Goal: Task Accomplishment & Management: Manage account settings

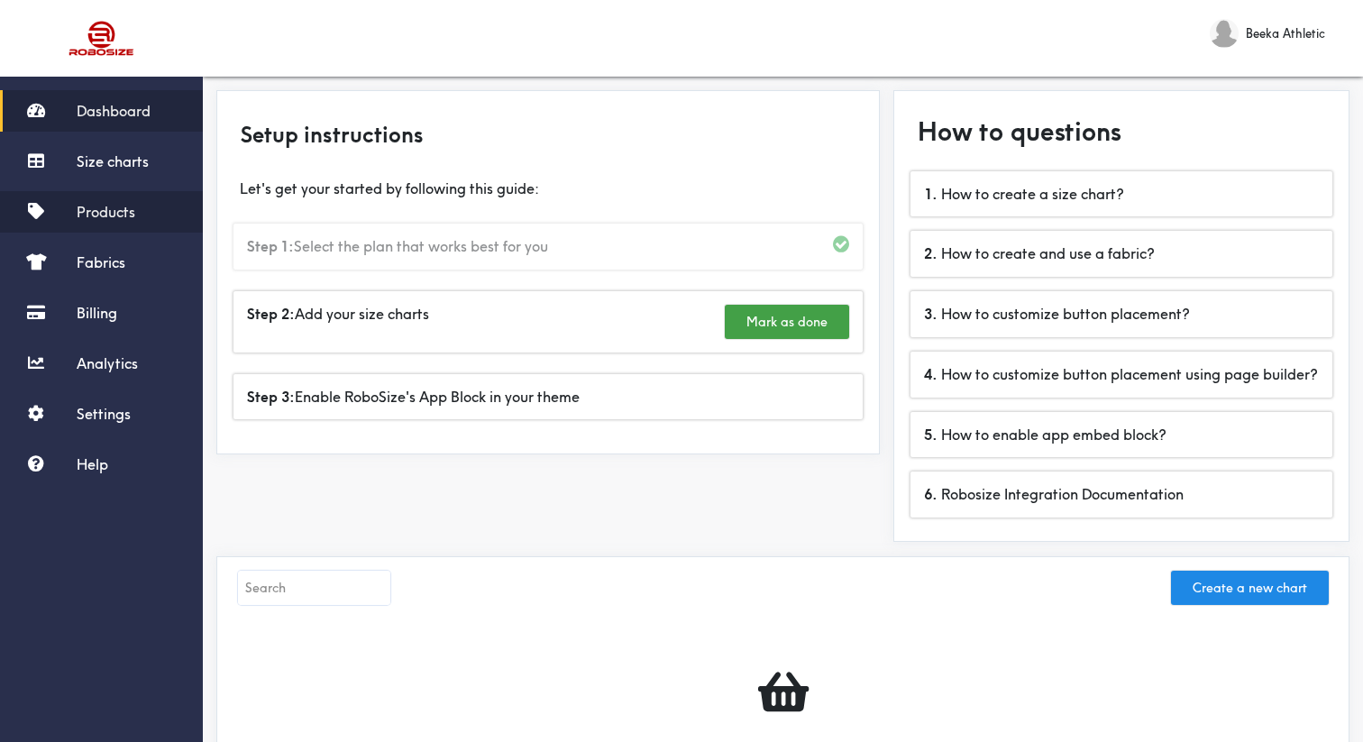
click at [144, 222] on link "Products" at bounding box center [101, 211] width 203 height 41
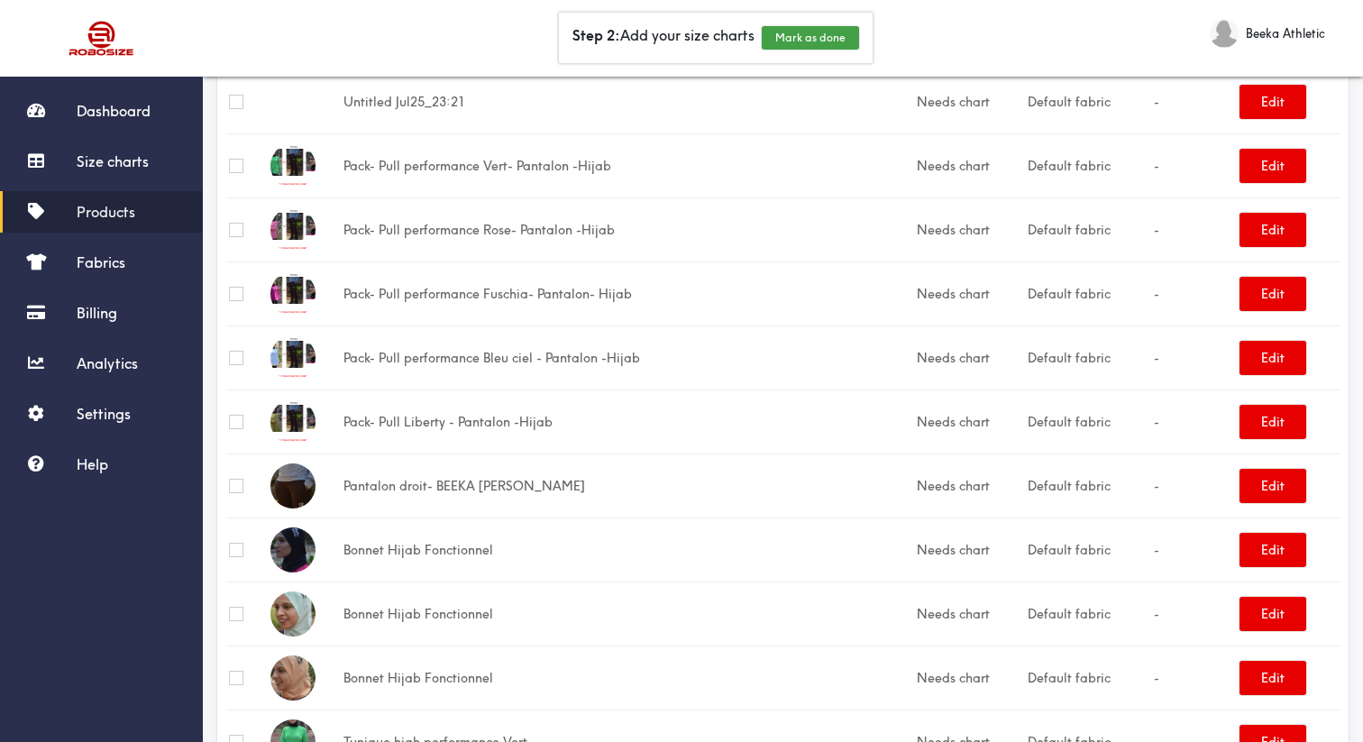
scroll to position [2799, 0]
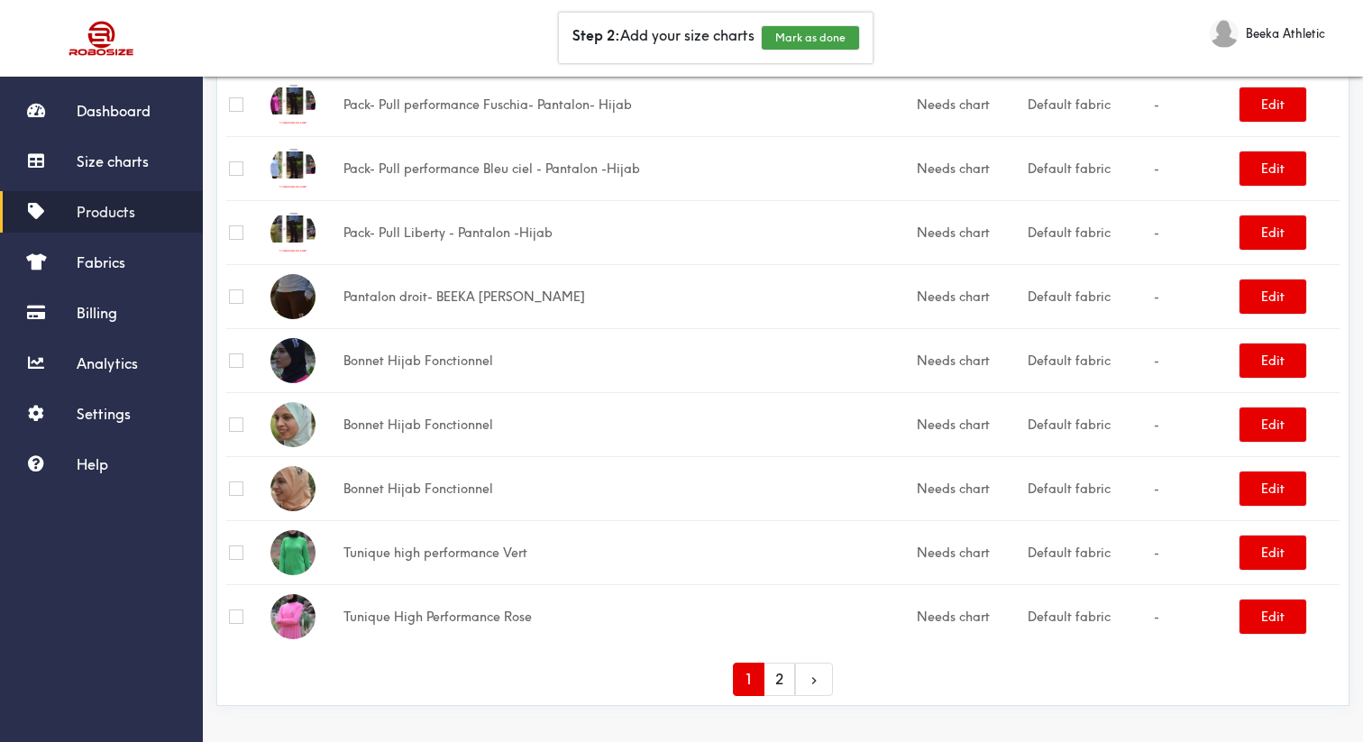
click at [782, 690] on link "2" at bounding box center [780, 679] width 32 height 33
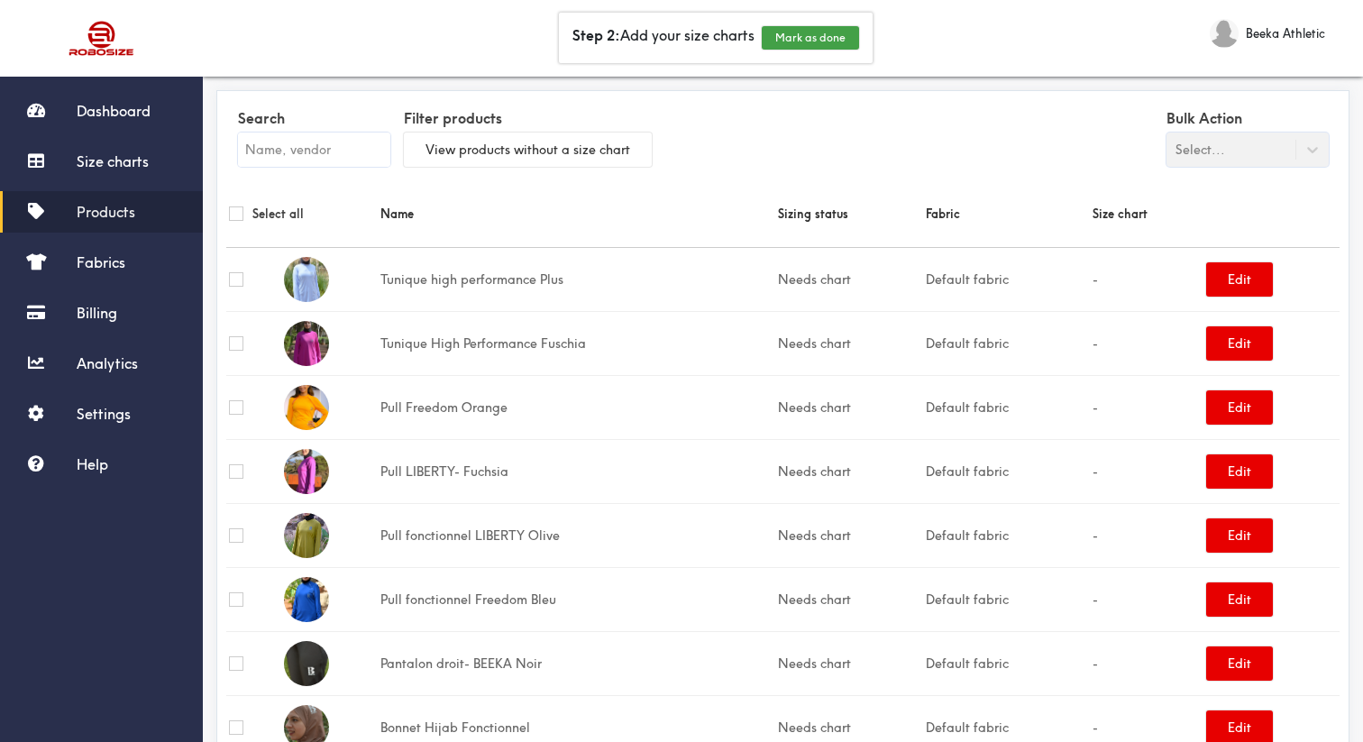
scroll to position [175, 0]
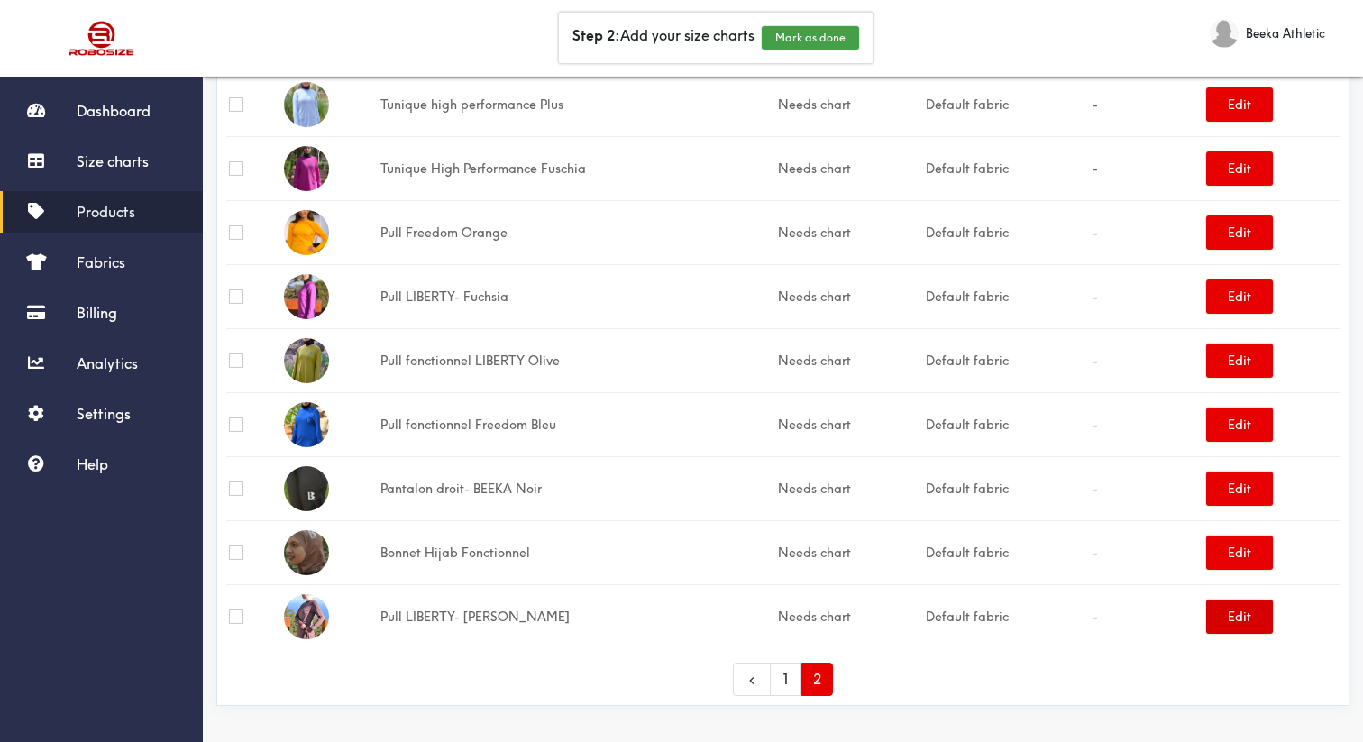
click at [1237, 622] on button "Edit" at bounding box center [1239, 616] width 67 height 34
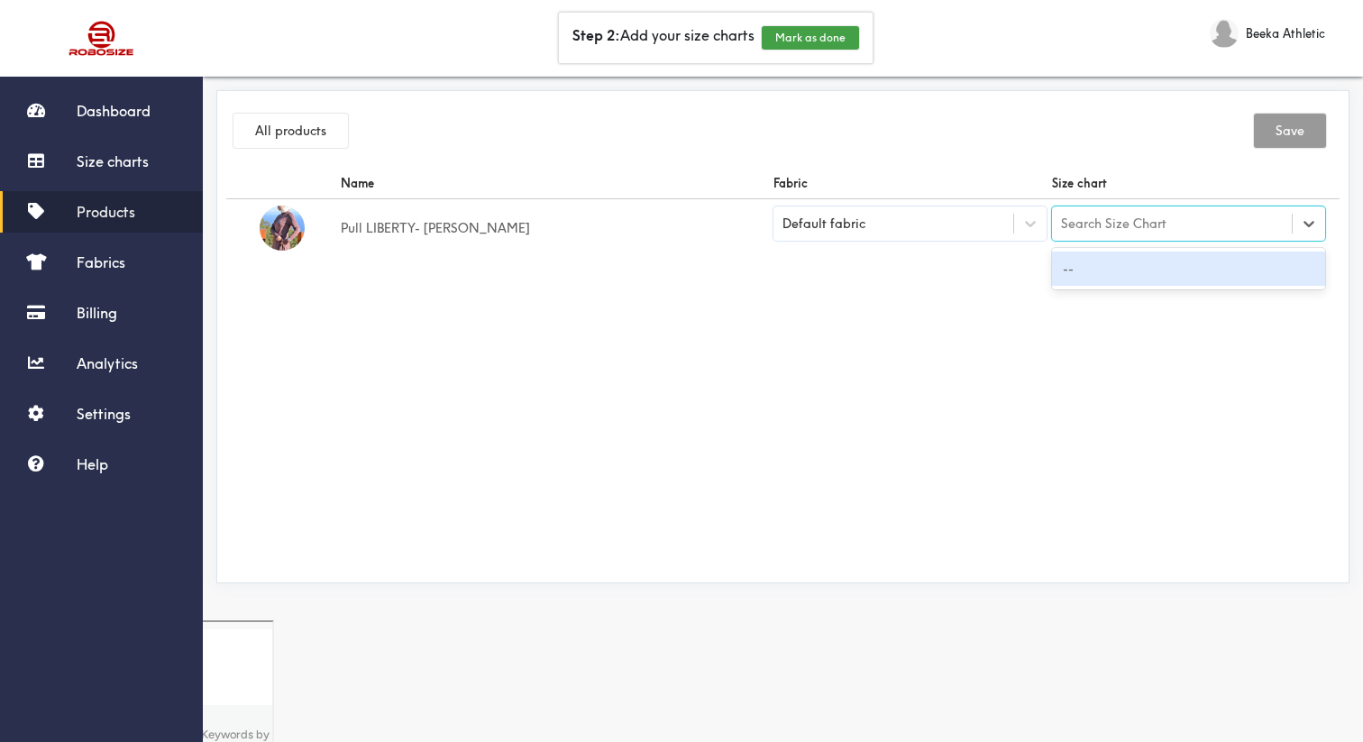
click at [1096, 222] on div "Search Size Chart" at bounding box center [1113, 224] width 105 height 20
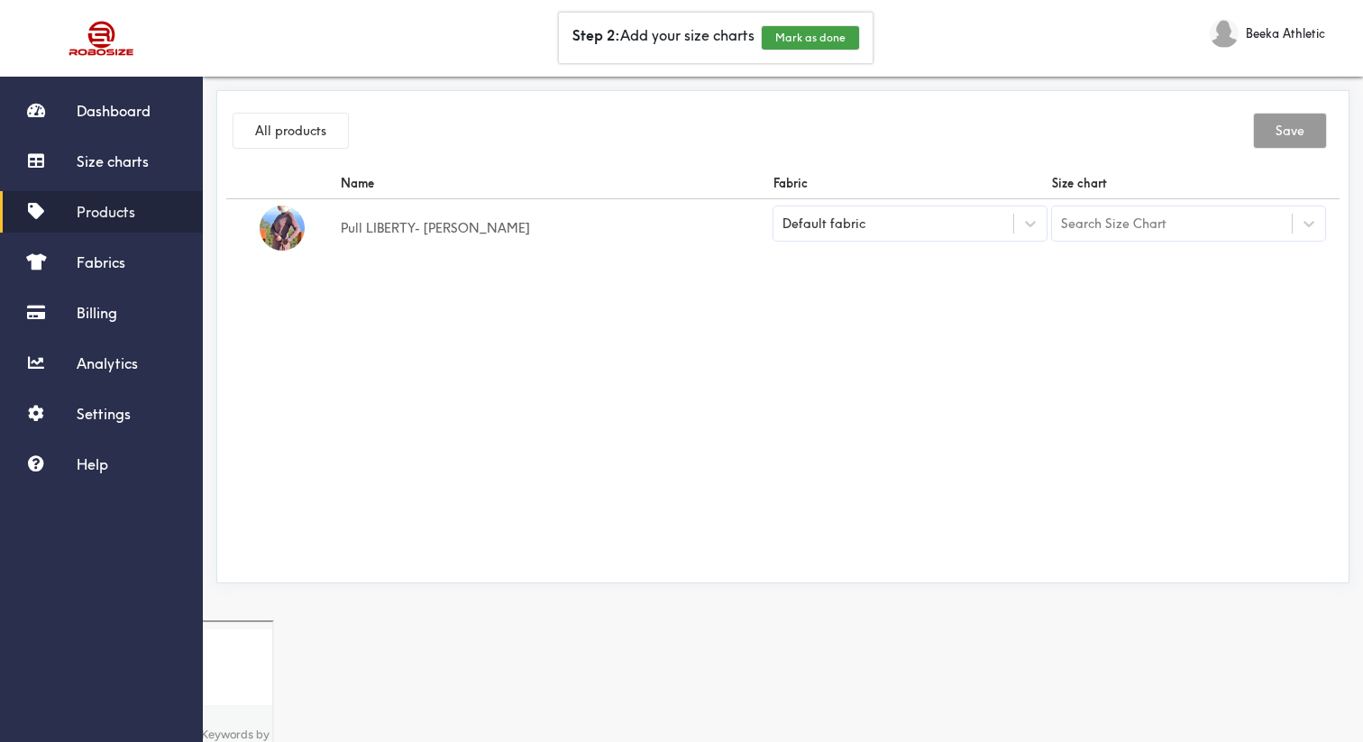
click at [1070, 330] on div "Name Fabric Size chart Pull LIBERTY- Marron Default fabric Search Size Chart" at bounding box center [782, 371] width 1113 height 406
click at [169, 169] on link "Size charts" at bounding box center [101, 161] width 203 height 41
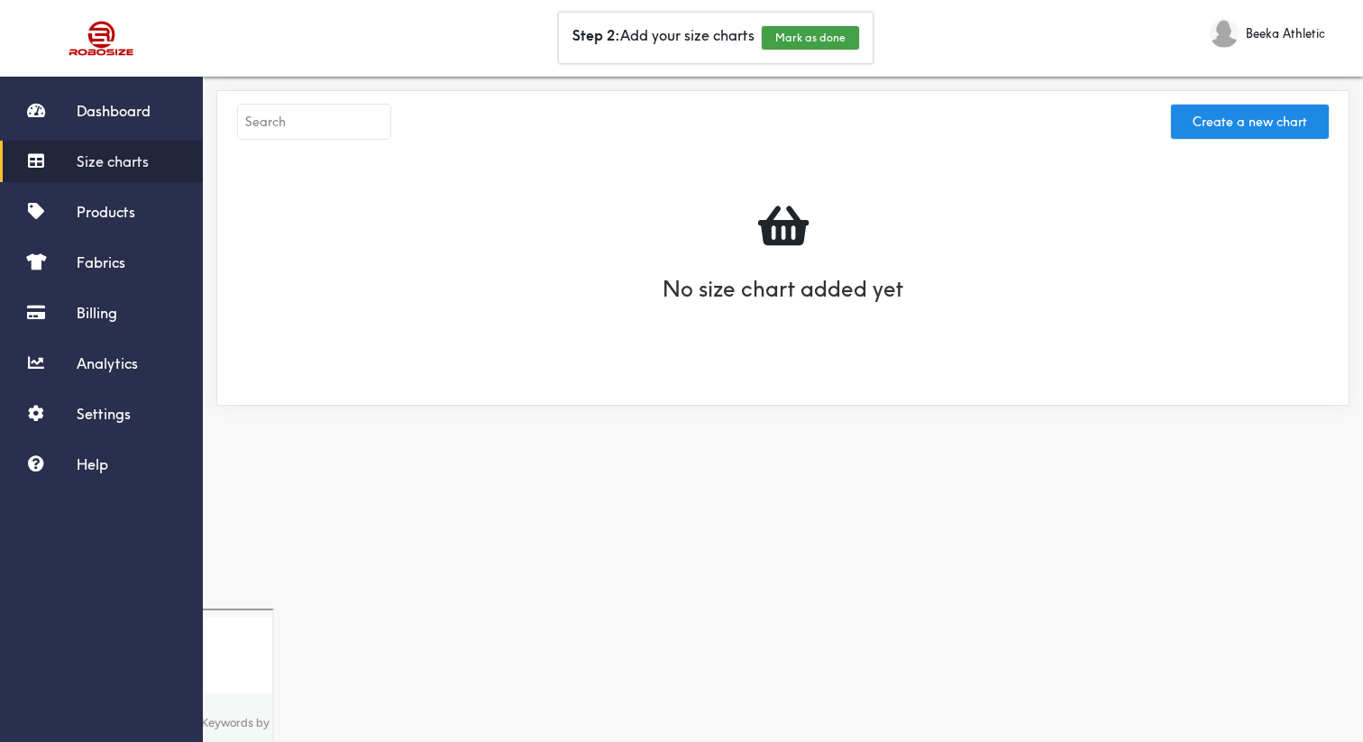
click at [169, 168] on link "Size charts" at bounding box center [101, 161] width 203 height 41
click at [1206, 127] on button "Create a new chart" at bounding box center [1250, 122] width 158 height 34
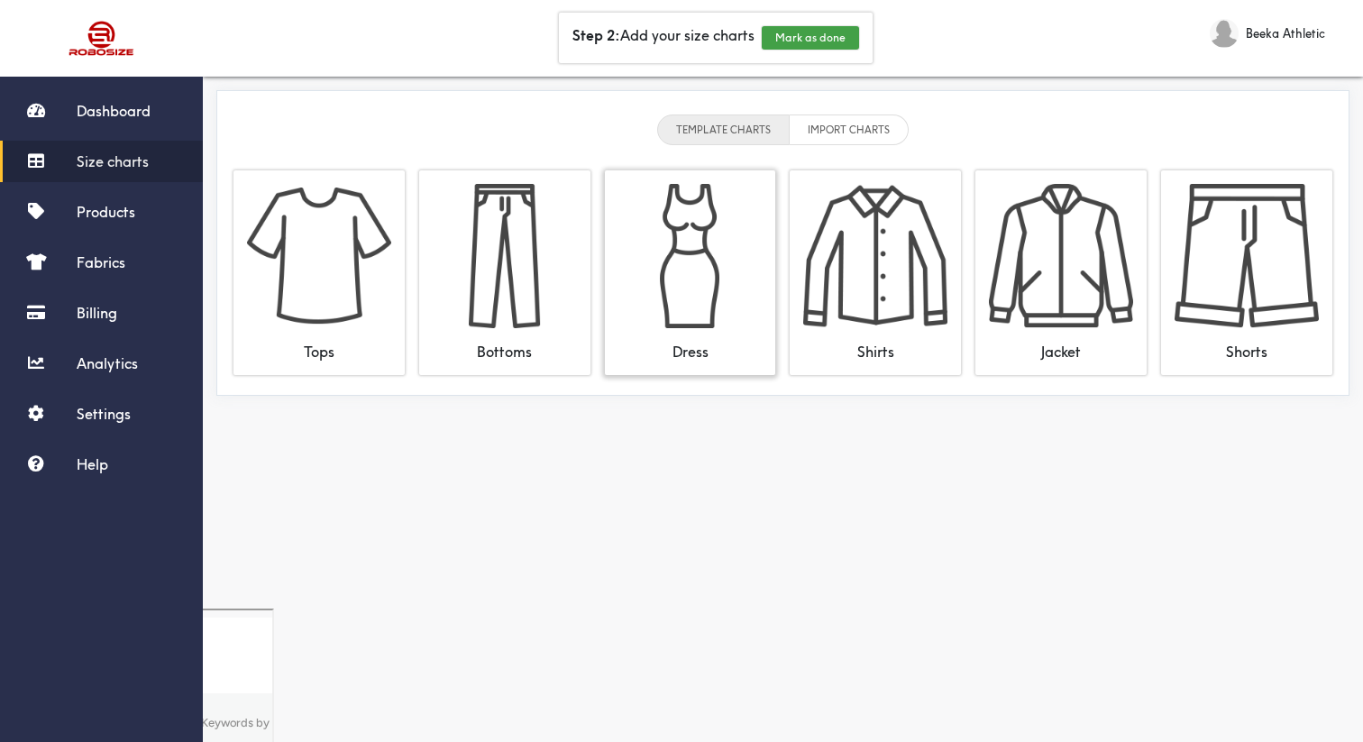
click at [687, 314] on img at bounding box center [690, 256] width 144 height 144
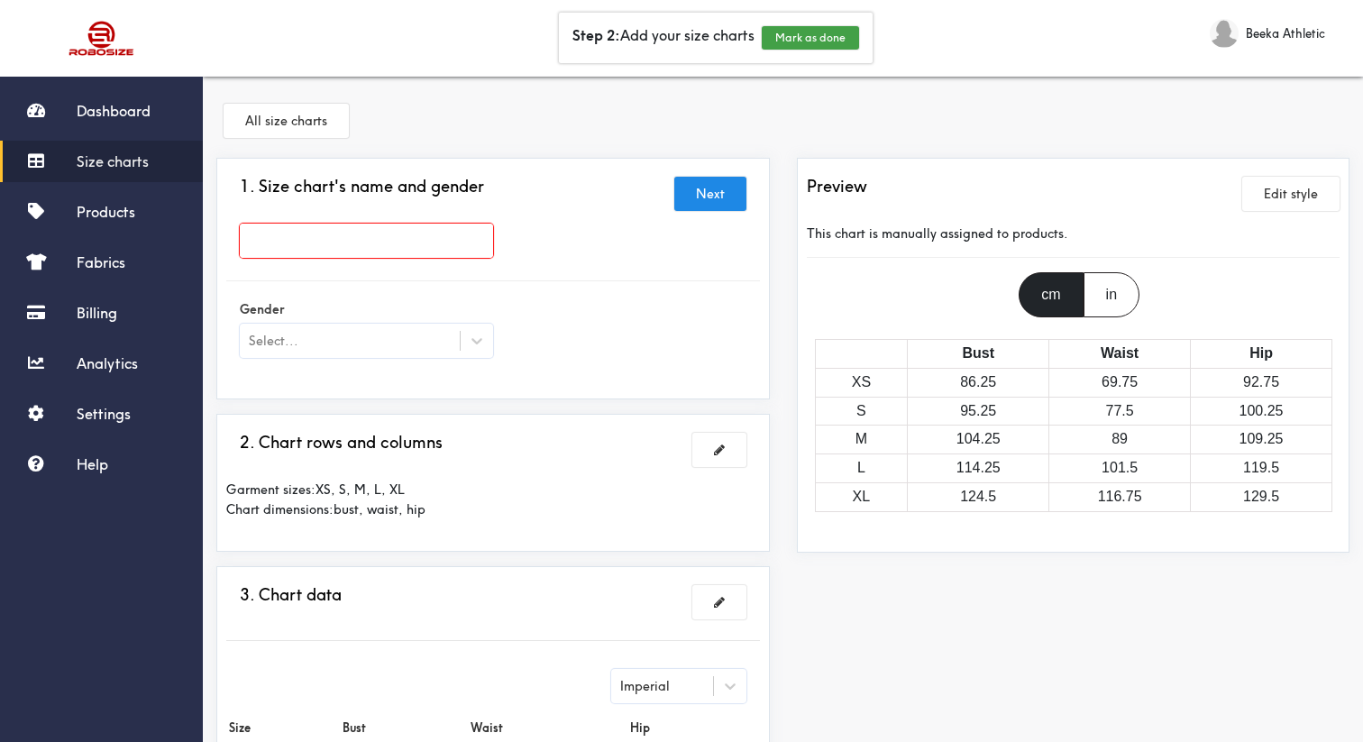
click at [437, 257] on input "text" at bounding box center [366, 241] width 253 height 34
type input "test"
click at [589, 284] on div at bounding box center [681, 371] width 1363 height 742
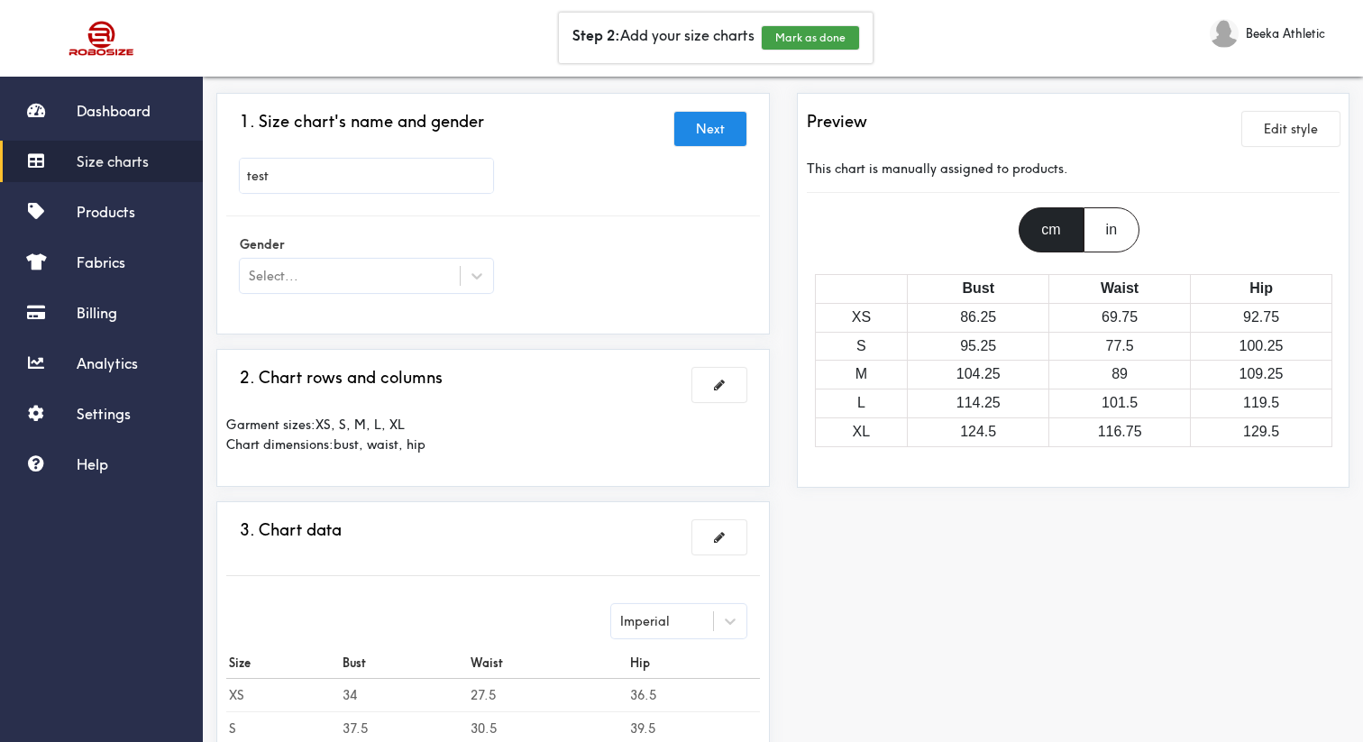
scroll to position [100, 0]
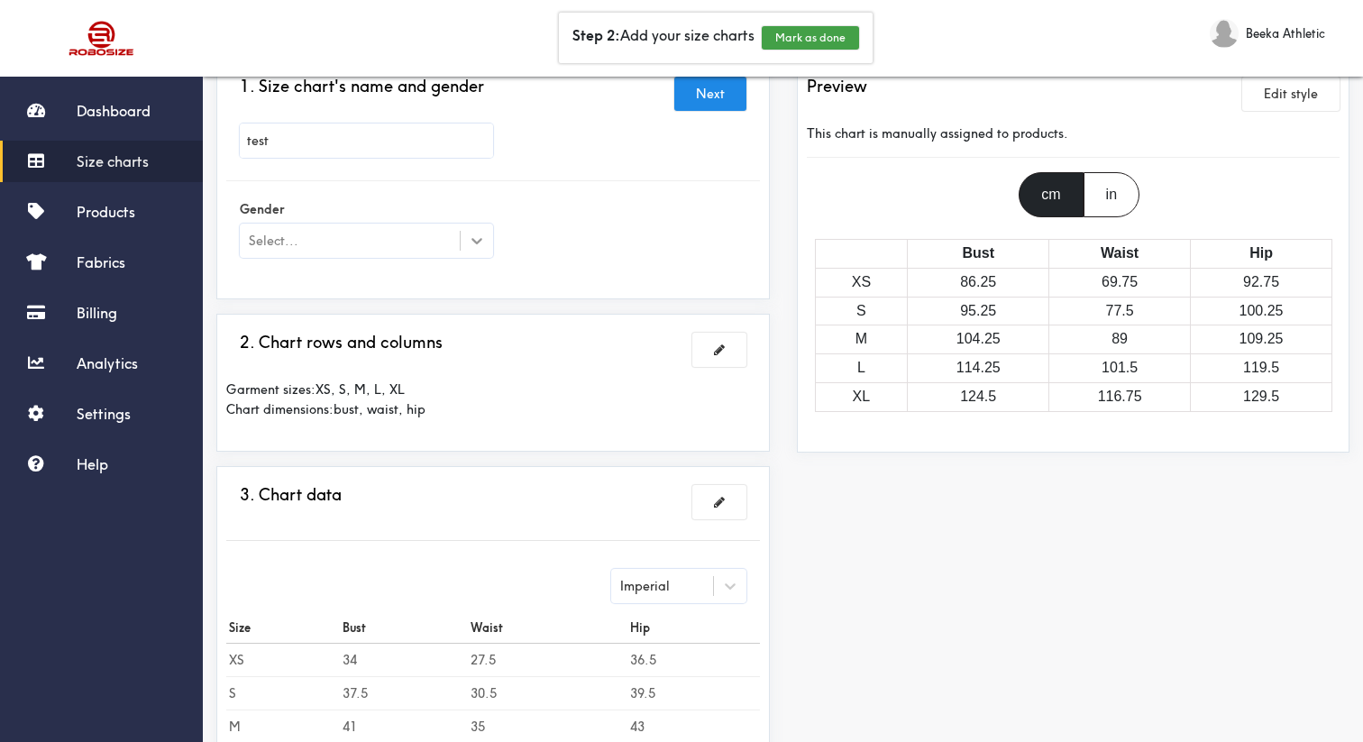
click at [471, 245] on icon at bounding box center [477, 241] width 18 height 18
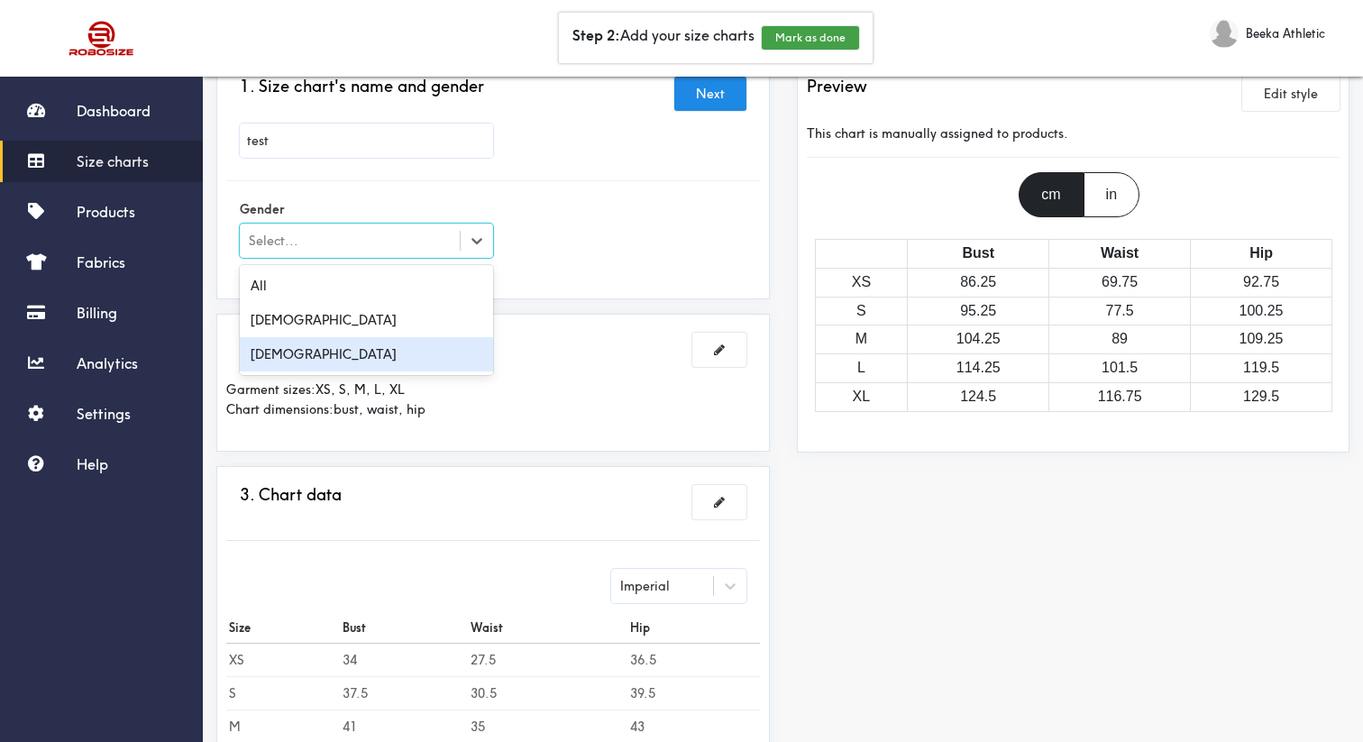
click at [460, 343] on div "Female" at bounding box center [366, 354] width 253 height 34
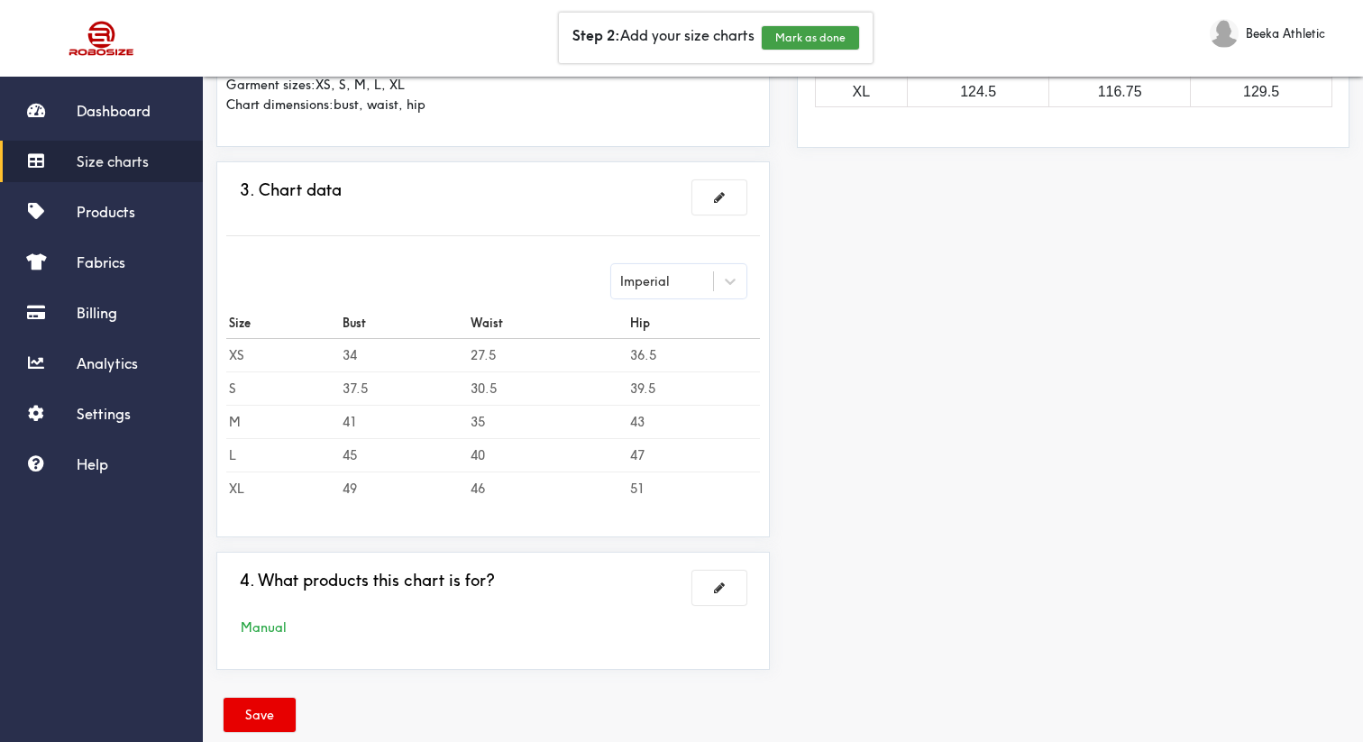
scroll to position [437, 0]
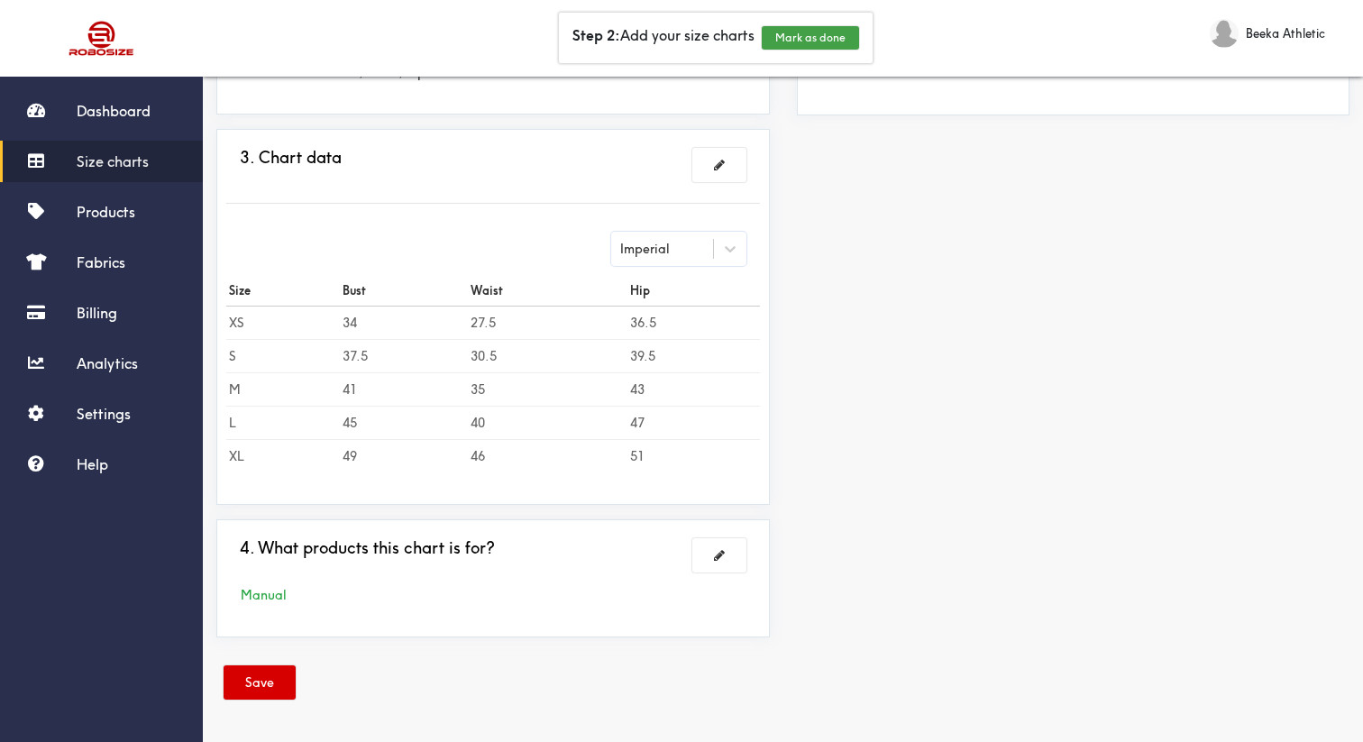
click at [284, 669] on button "Save" at bounding box center [260, 682] width 72 height 34
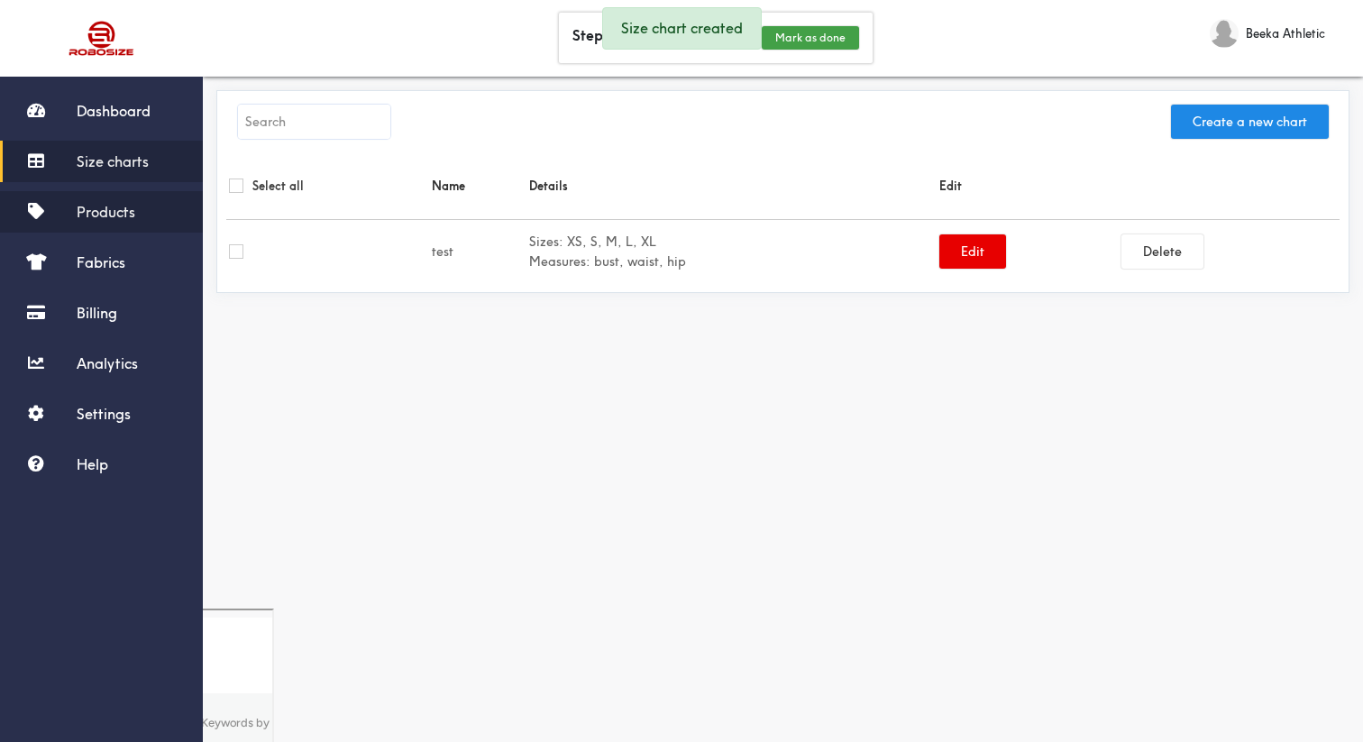
click at [155, 211] on link "Products" at bounding box center [101, 211] width 203 height 41
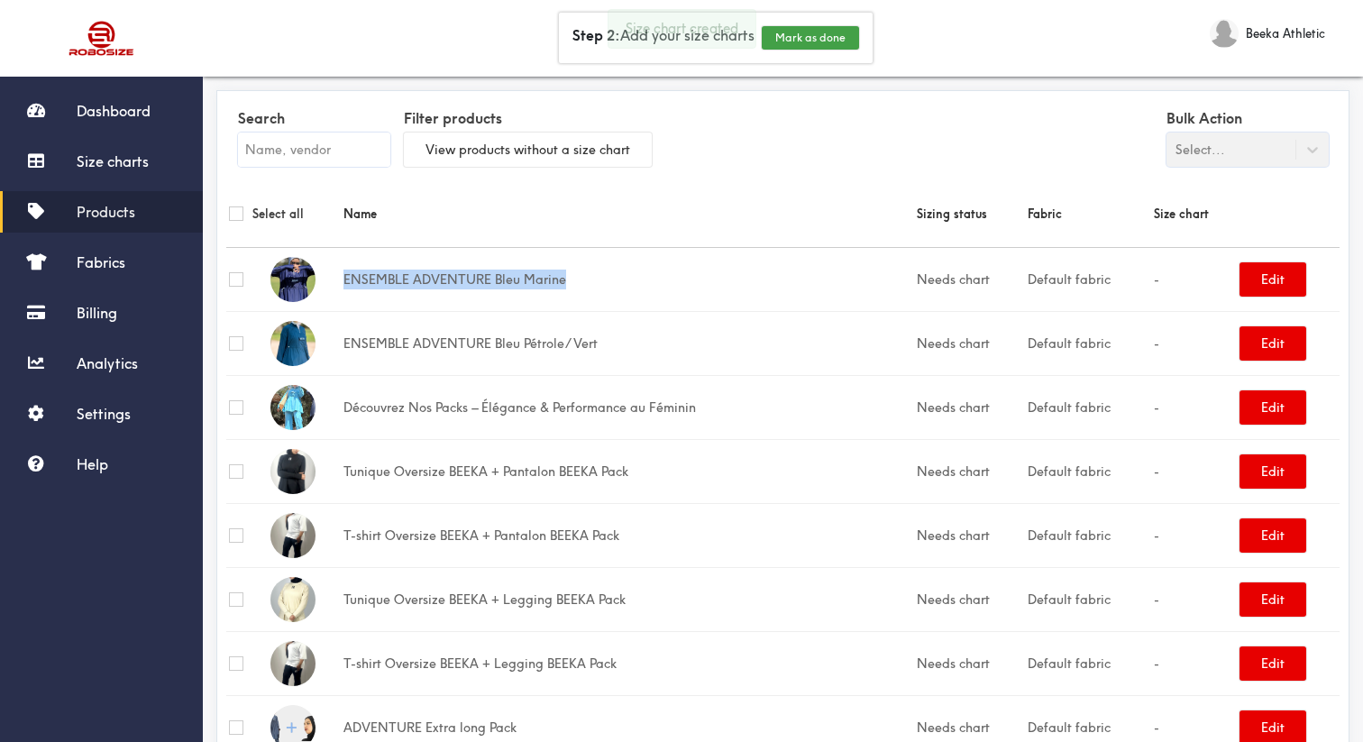
drag, startPoint x: 602, startPoint y: 282, endPoint x: 342, endPoint y: 281, distance: 260.5
click at [342, 281] on td "ENSEMBLE ADVENTURE Bleu Marine" at bounding box center [627, 279] width 573 height 64
copy td "ENSEMBLE ADVENTURE Bleu Marine"
click at [1274, 262] on button "Edit" at bounding box center [1273, 279] width 67 height 34
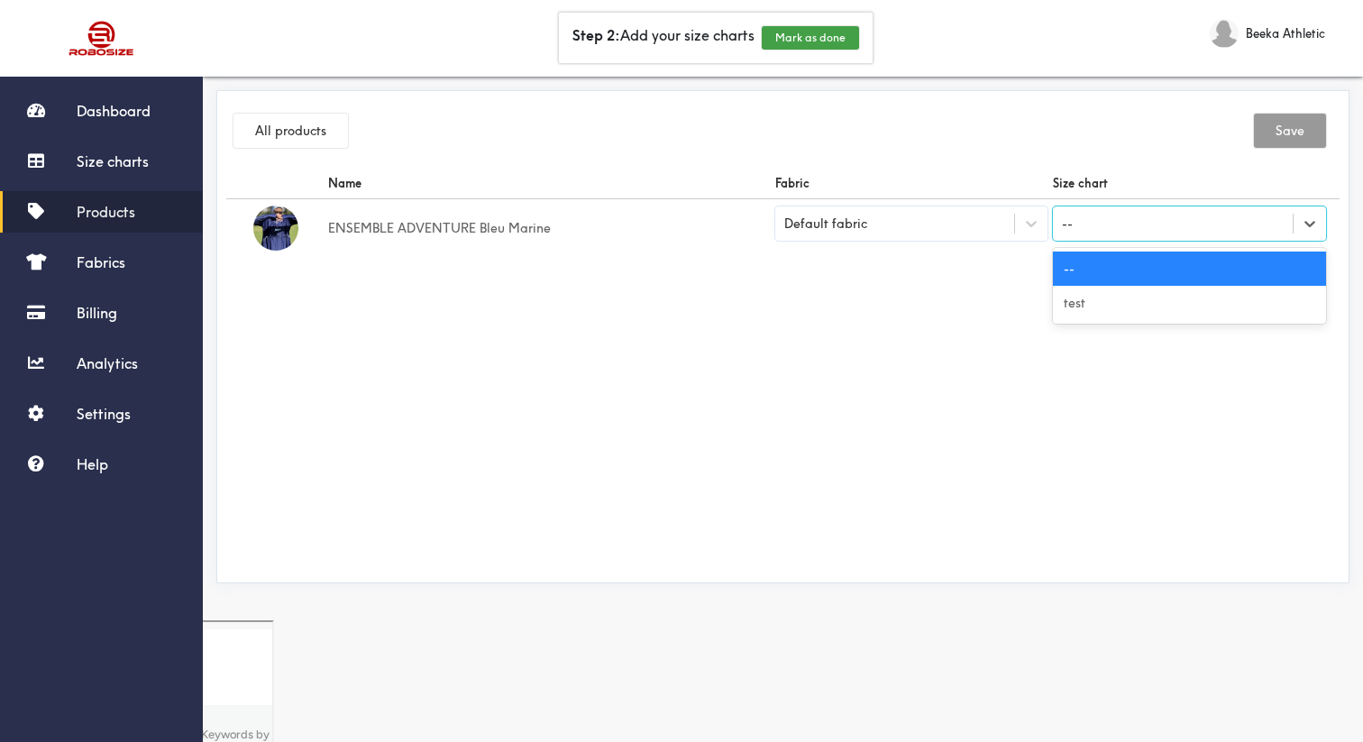
click at [1157, 219] on div "--" at bounding box center [1173, 223] width 240 height 31
click at [1157, 308] on div "test" at bounding box center [1189, 303] width 273 height 34
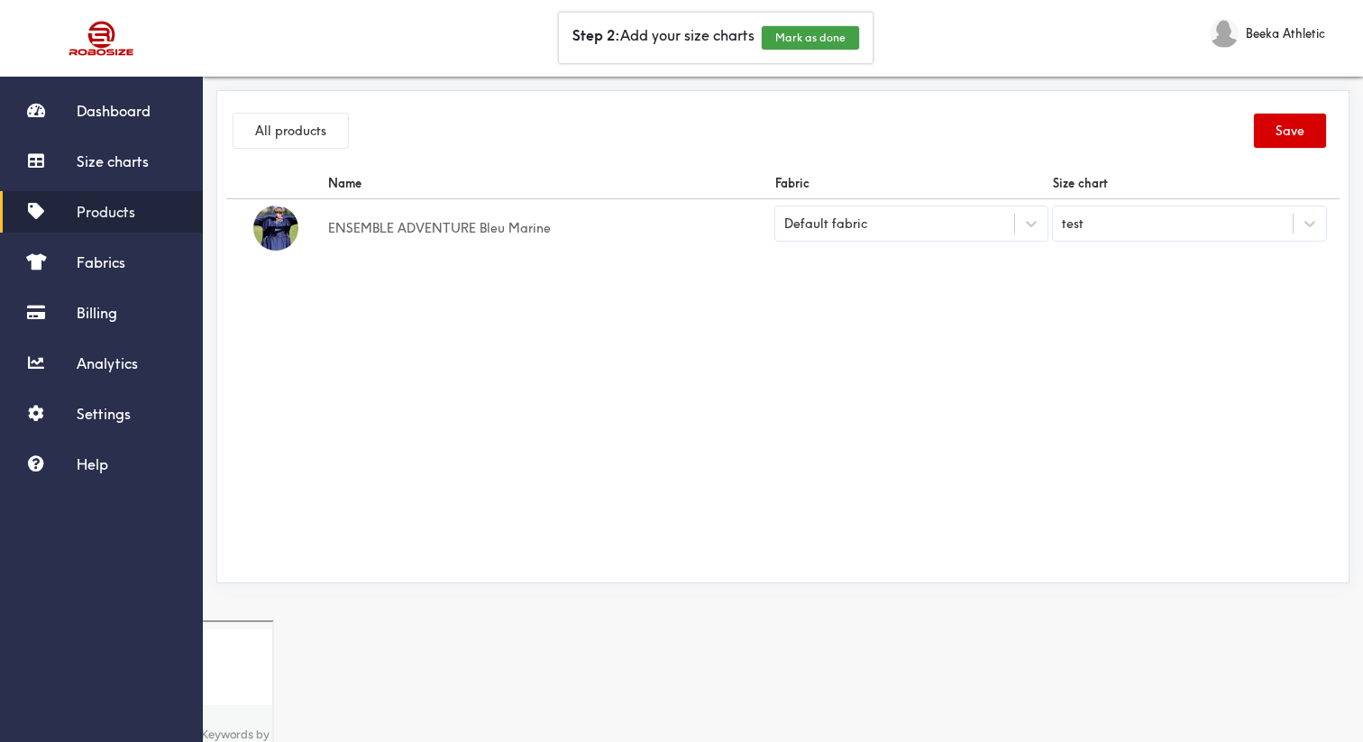
click at [1283, 123] on button "Save" at bounding box center [1290, 131] width 72 height 34
click at [168, 419] on link "Settings" at bounding box center [101, 413] width 203 height 41
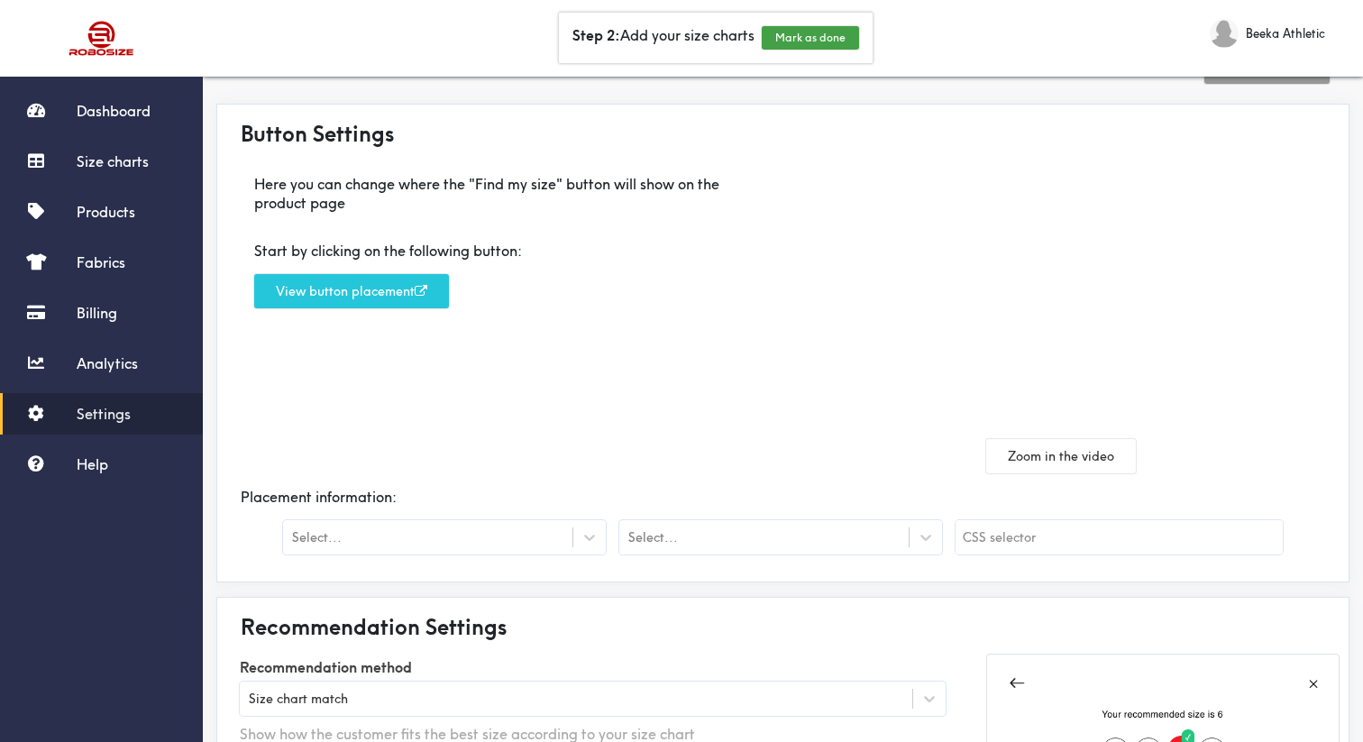
scroll to position [12, 0]
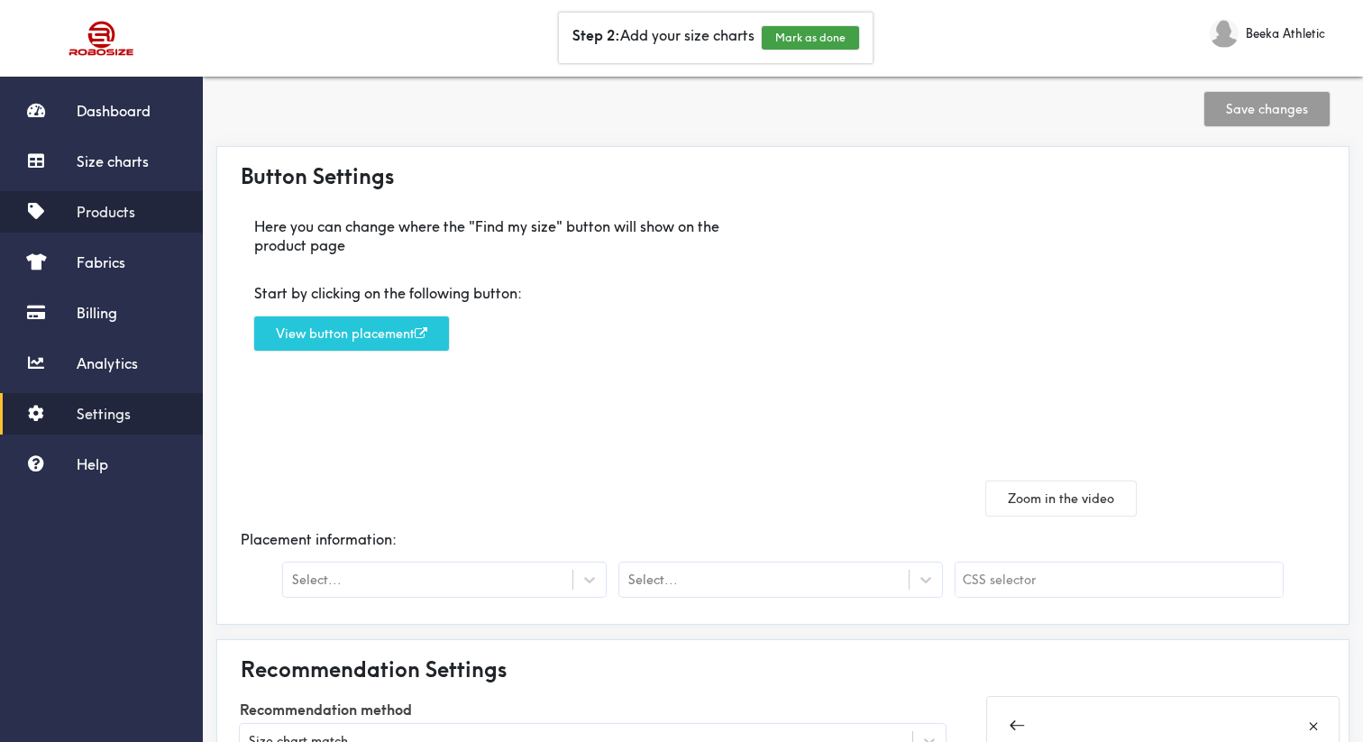
click at [121, 218] on span "Products" at bounding box center [106, 212] width 59 height 18
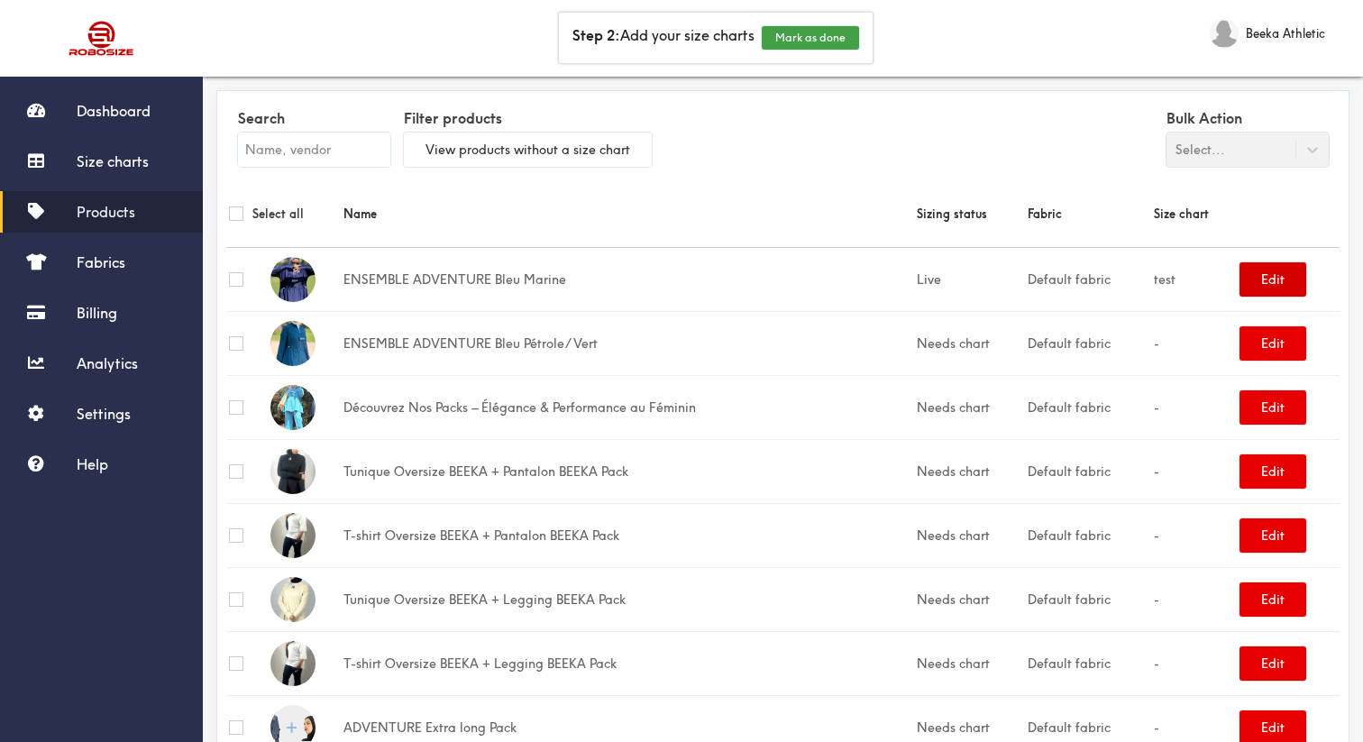
click at [1270, 286] on button "Edit" at bounding box center [1273, 279] width 67 height 34
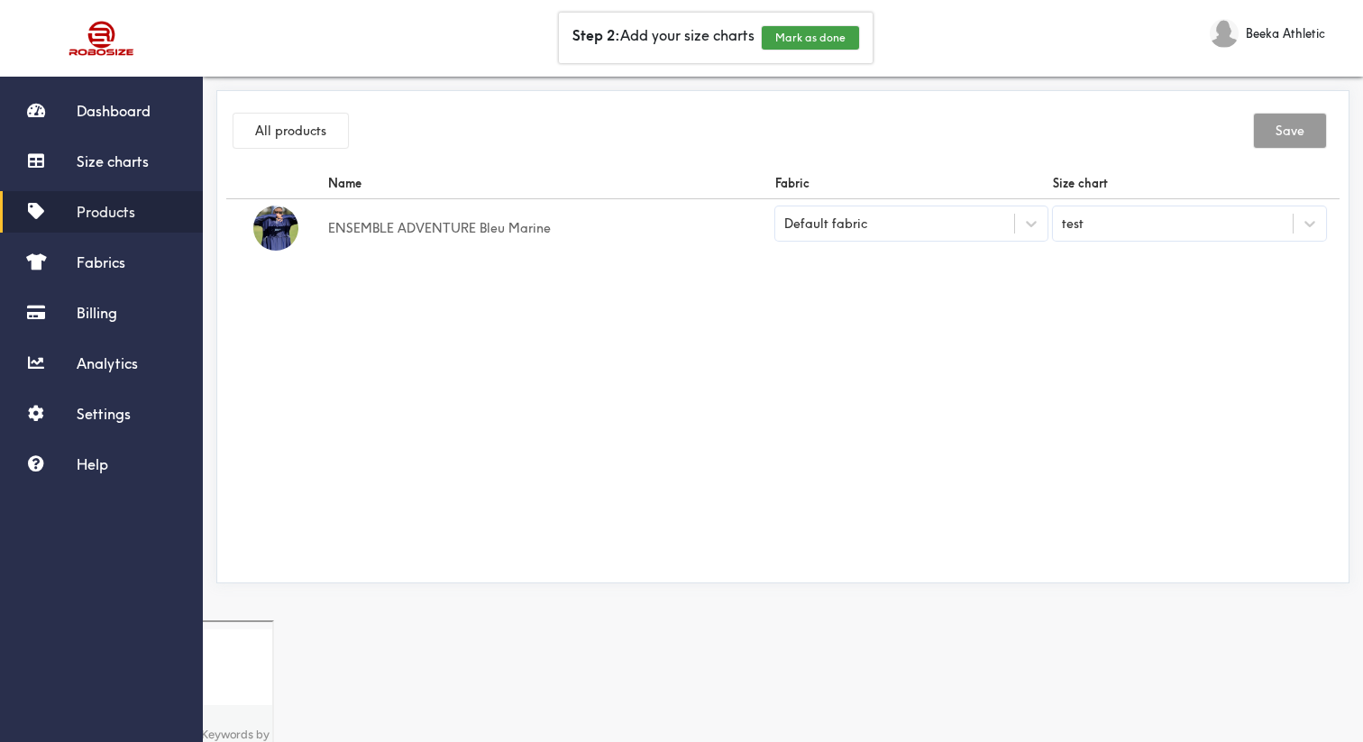
click at [1210, 225] on div "test" at bounding box center [1173, 223] width 240 height 31
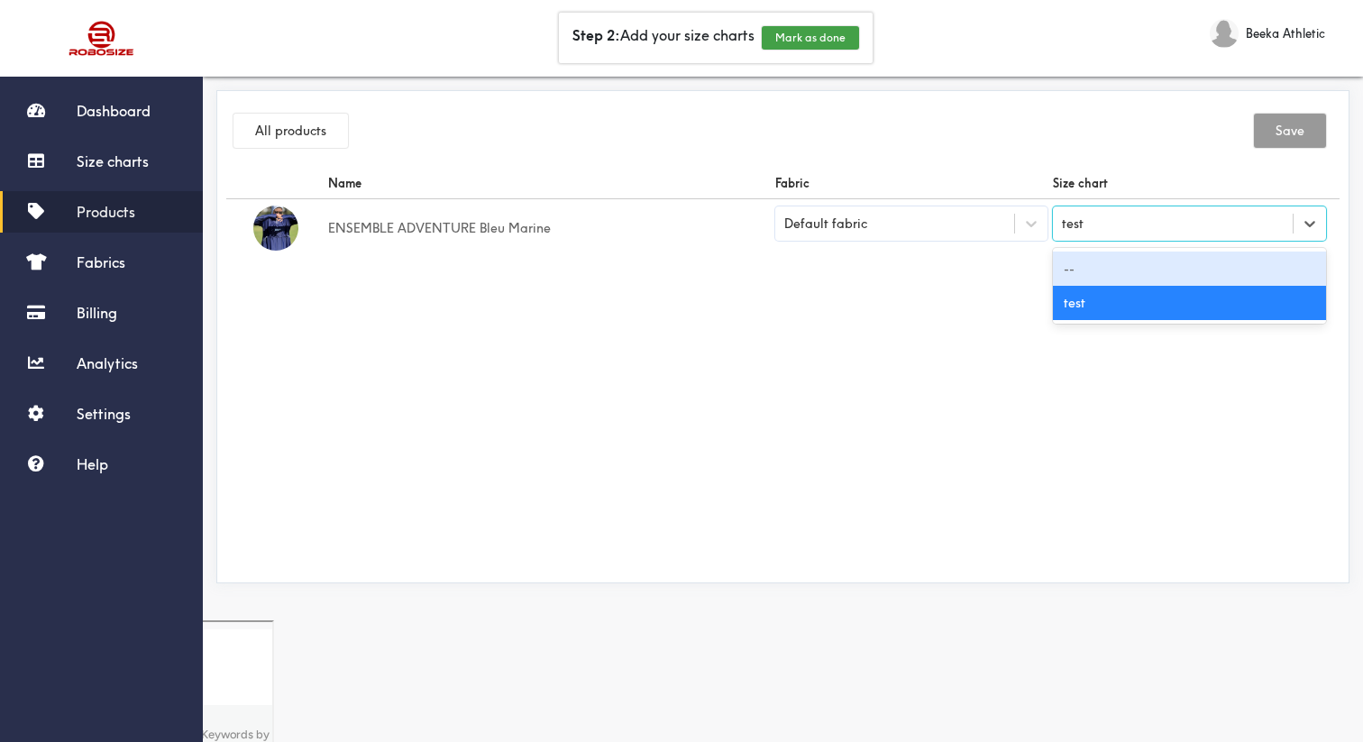
click at [1197, 267] on div "--" at bounding box center [1189, 269] width 273 height 34
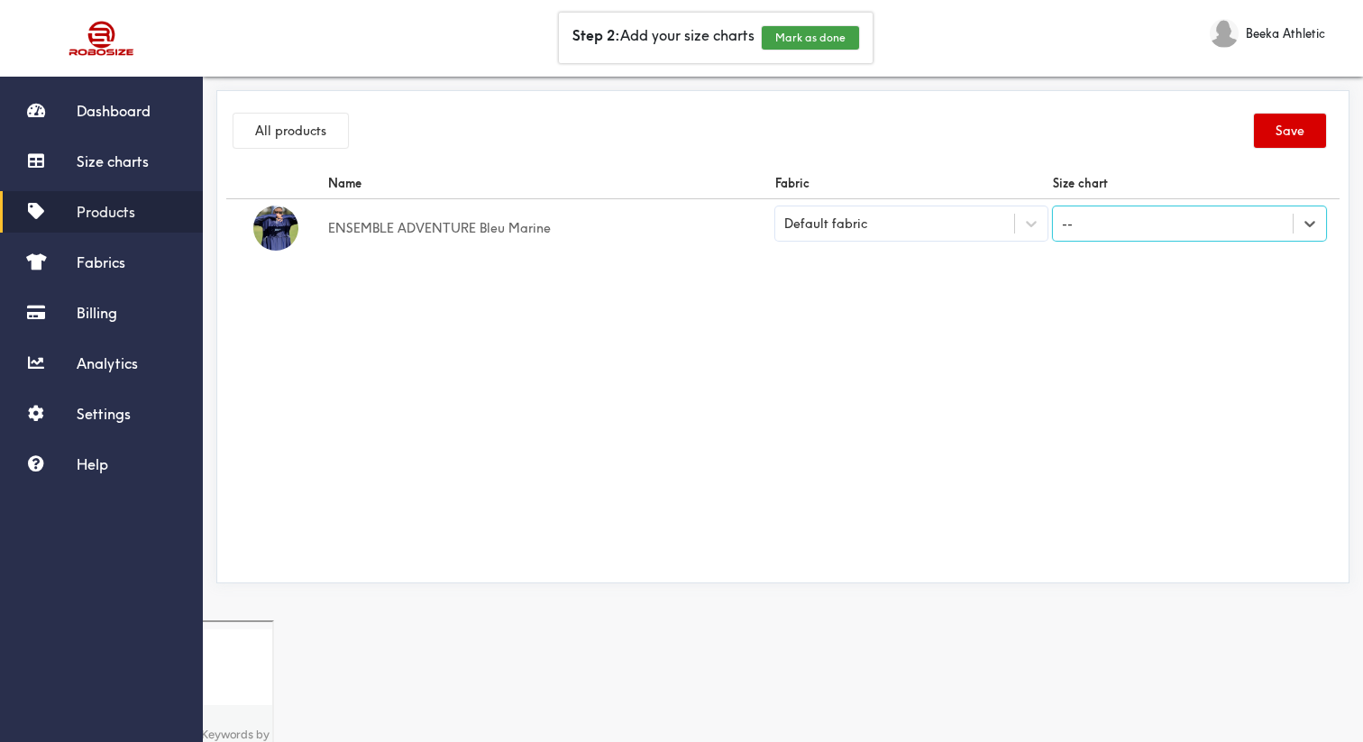
click at [1268, 124] on button "Save" at bounding box center [1290, 131] width 72 height 34
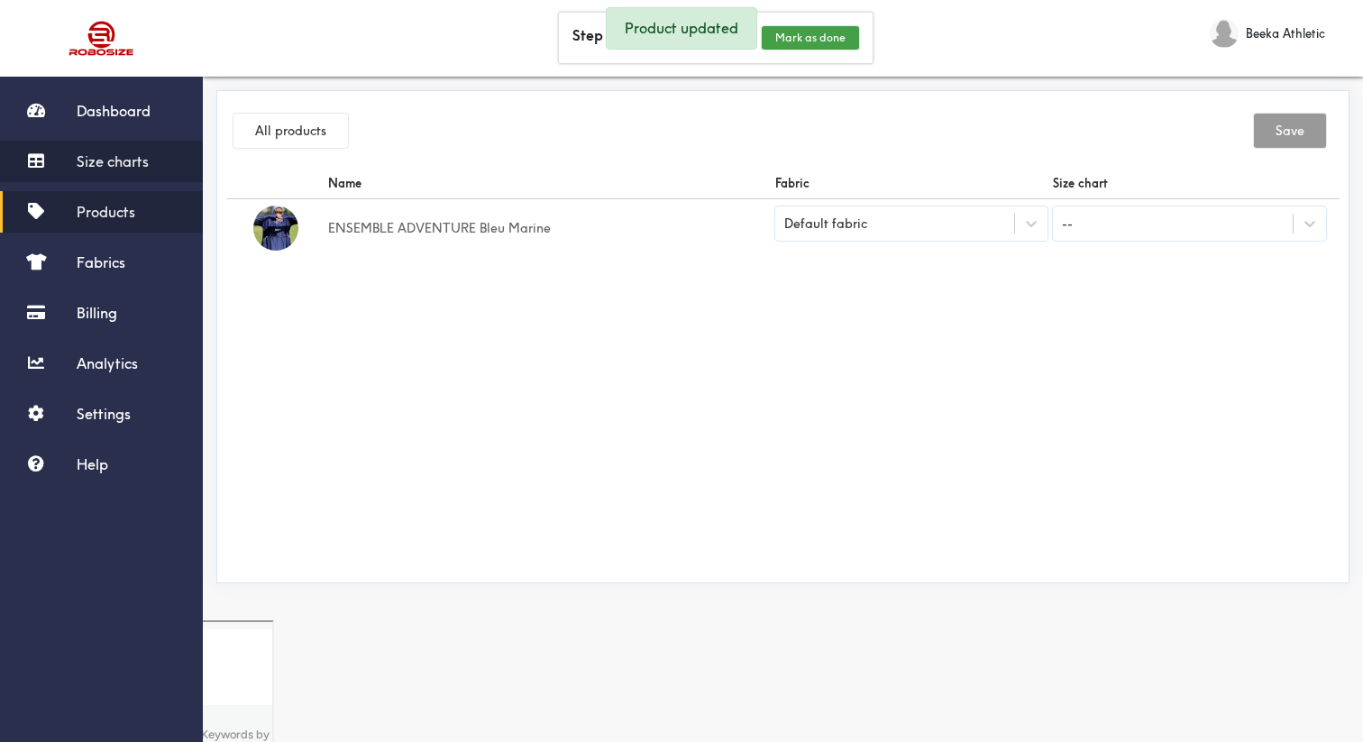
click at [151, 166] on link "Size charts" at bounding box center [101, 161] width 203 height 41
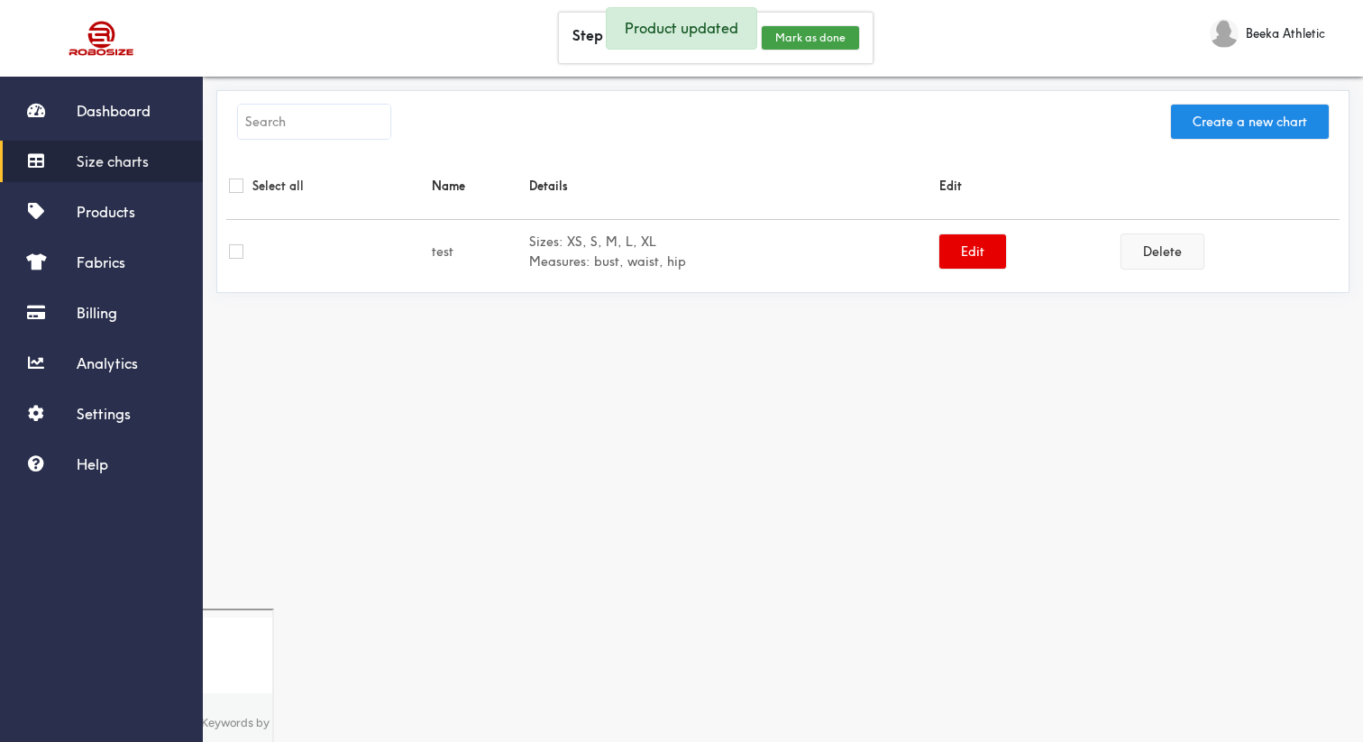
click at [1148, 241] on button "Delete" at bounding box center [1162, 251] width 82 height 34
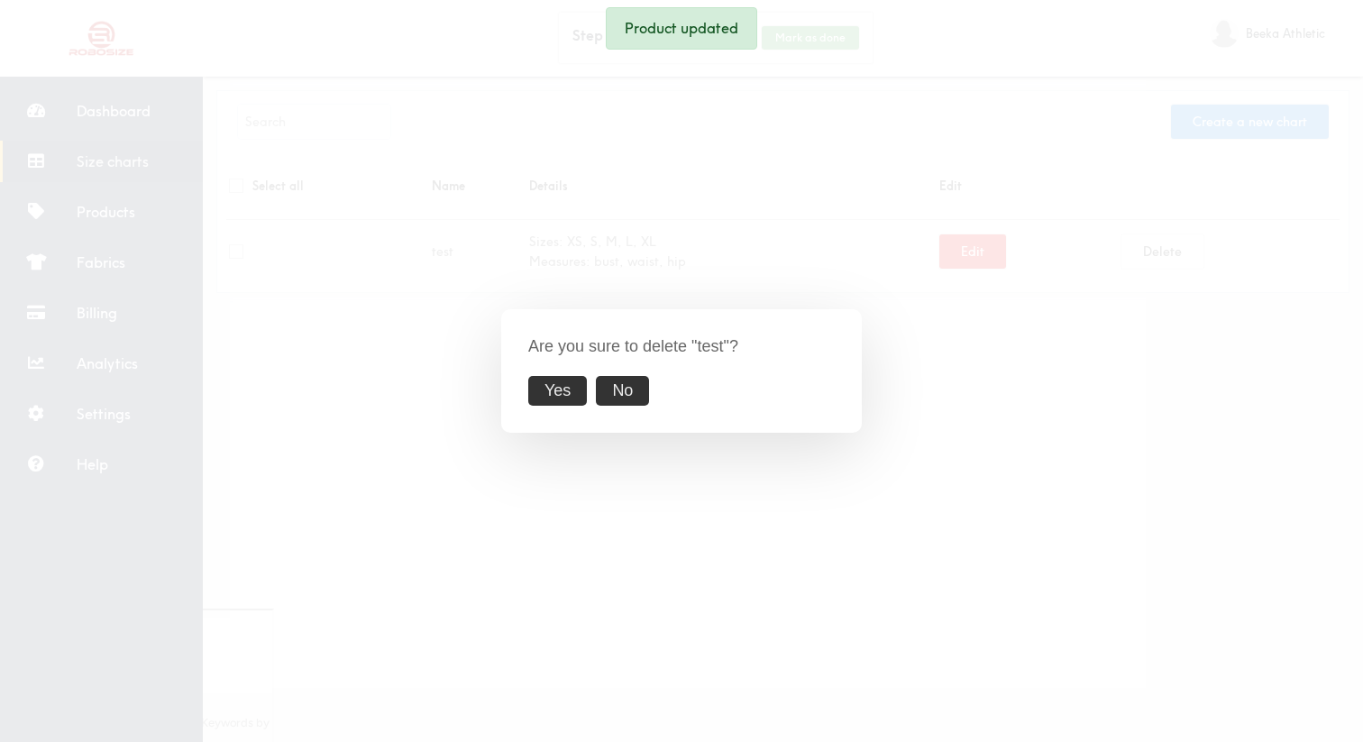
click at [587, 384] on div "Yes No" at bounding box center [681, 391] width 307 height 30
click at [581, 384] on button "Yes" at bounding box center [557, 391] width 59 height 30
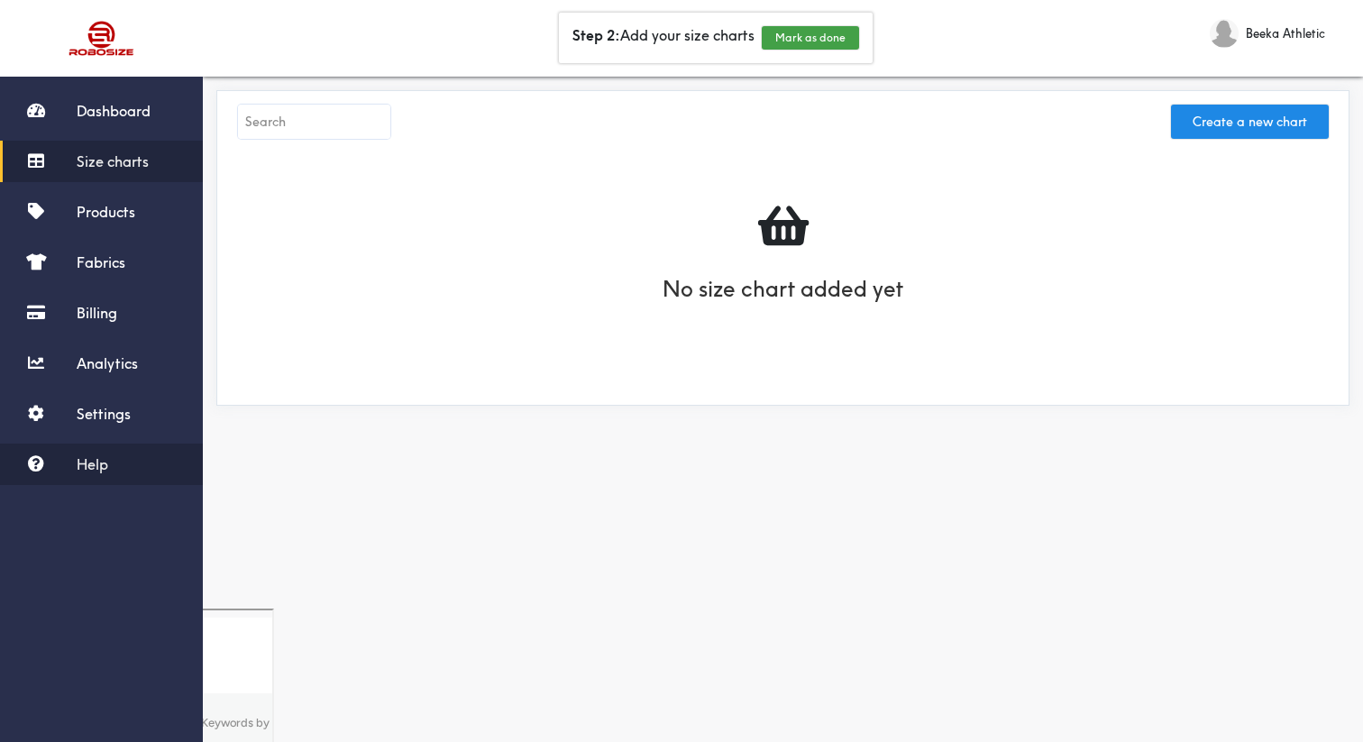
click at [144, 462] on link "Help" at bounding box center [101, 464] width 203 height 41
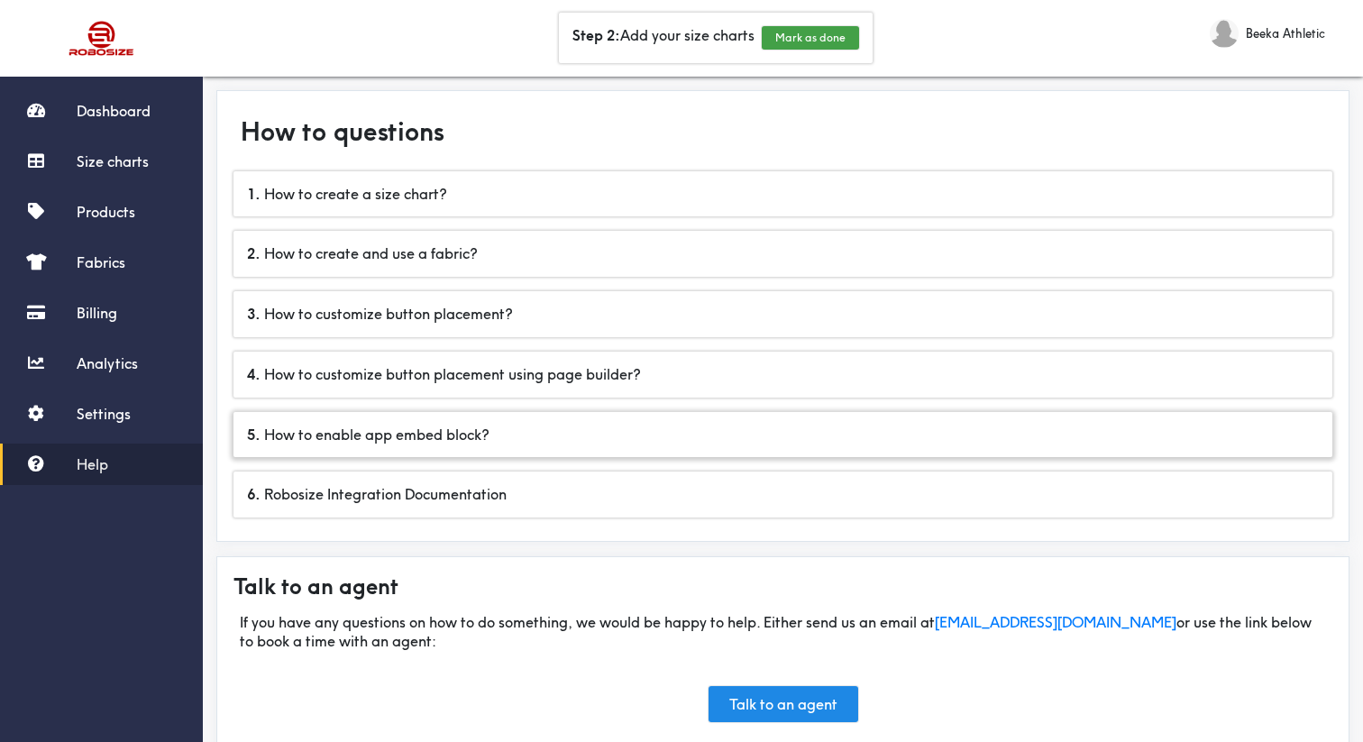
click at [555, 434] on div "5 . How to enable app embed block?" at bounding box center [782, 435] width 1099 height 46
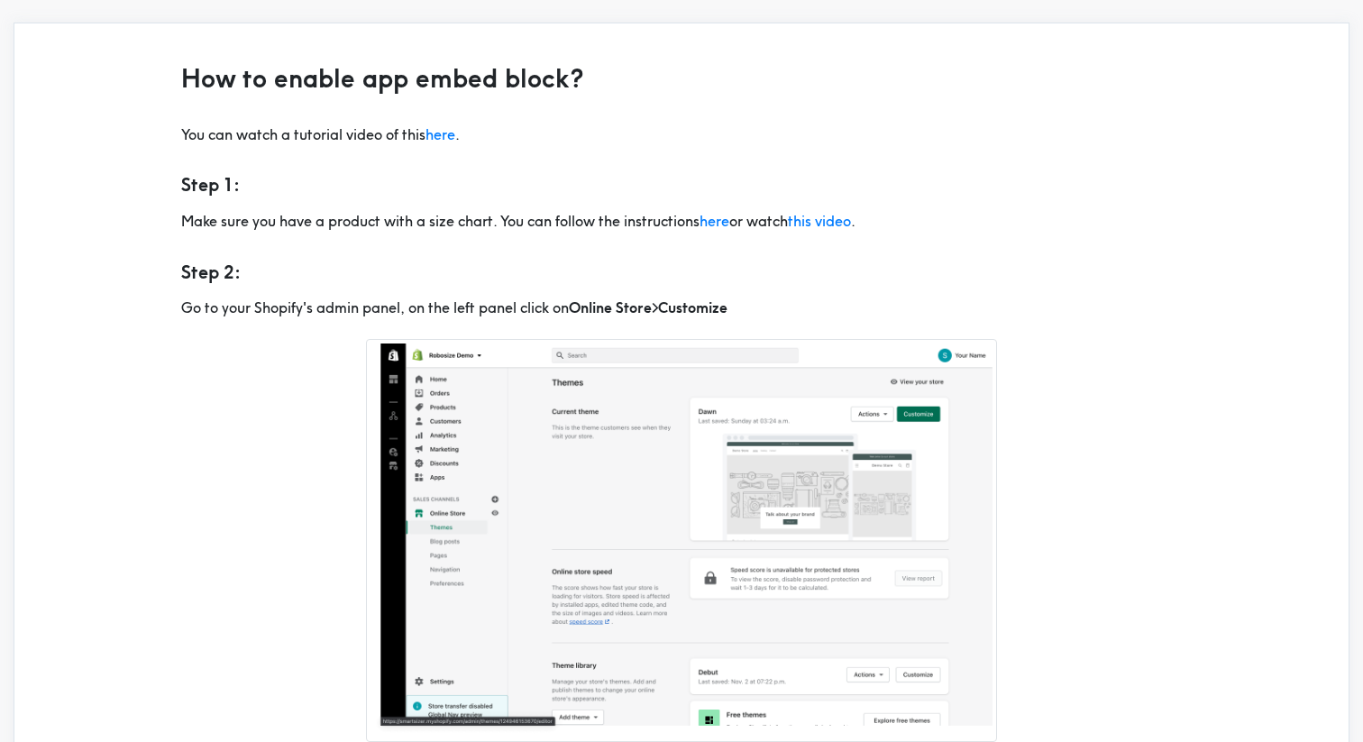
click at [324, 429] on div at bounding box center [681, 541] width 1001 height 432
